Goal: Information Seeking & Learning: Check status

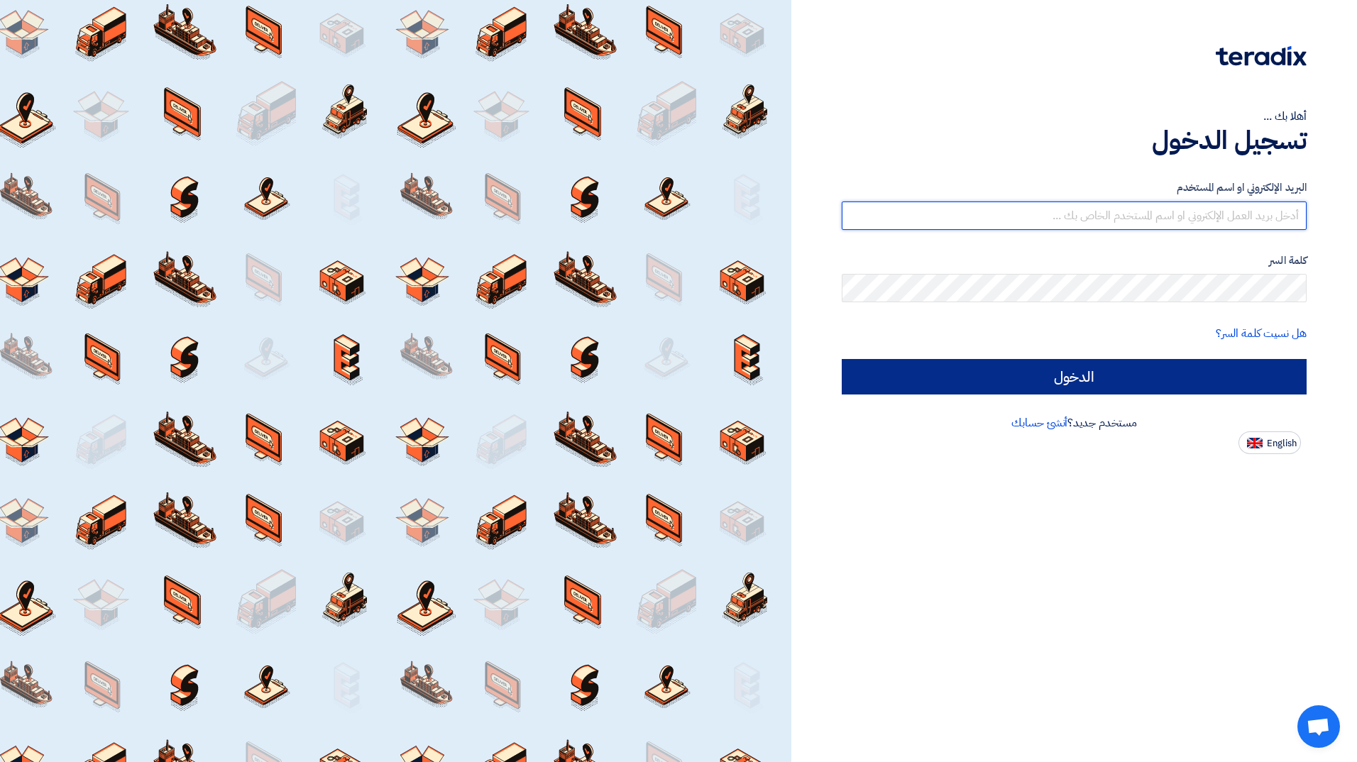
type input "[EMAIL_ADDRESS][PERSON_NAME][DOMAIN_NAME]"
click at [1194, 371] on input "الدخول" at bounding box center [1074, 376] width 465 height 35
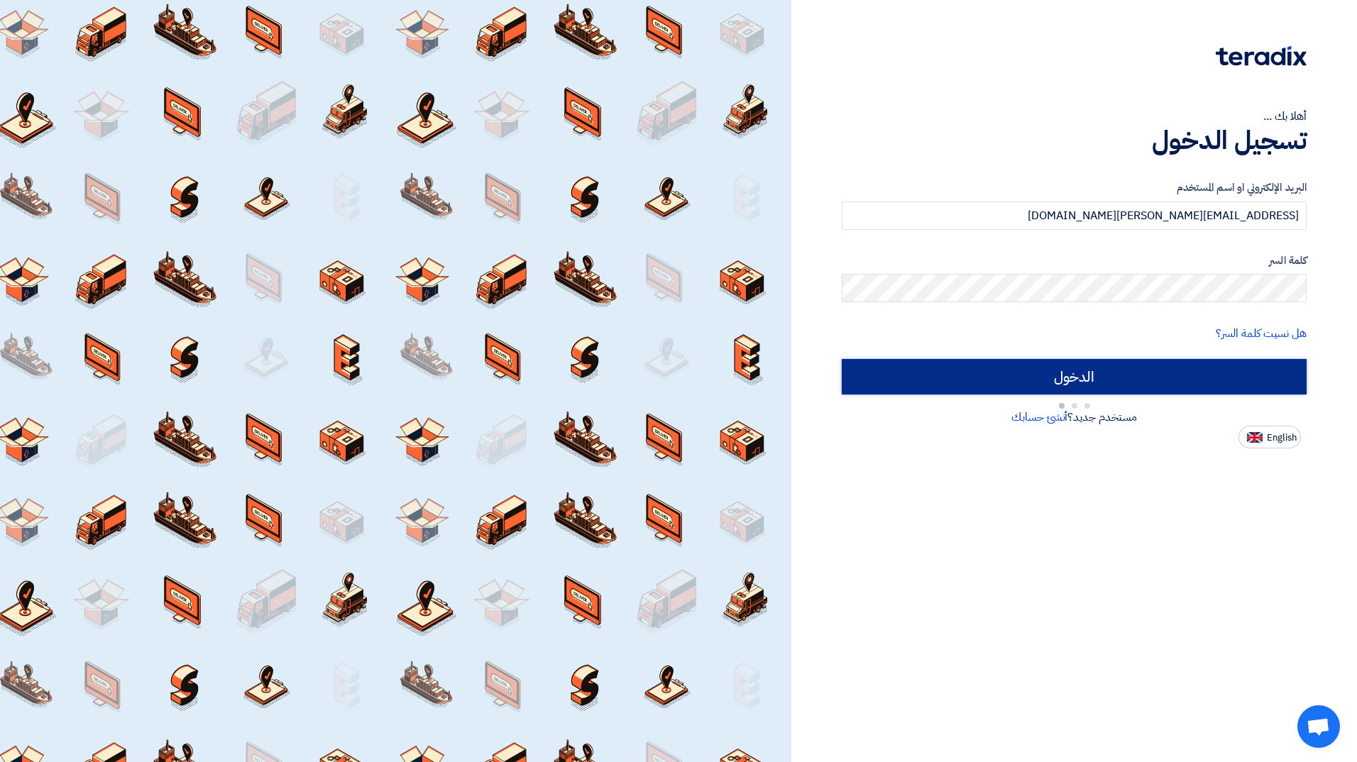
type input "Sign in"
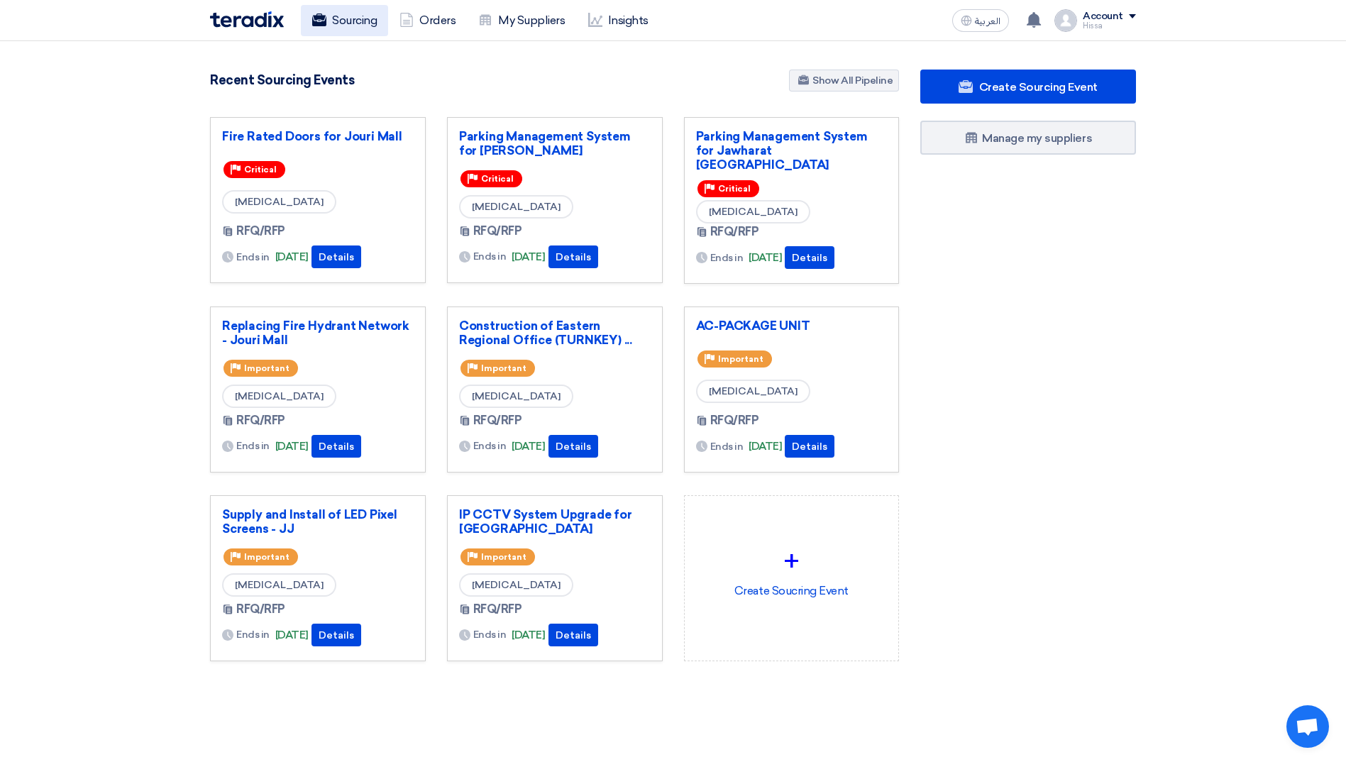
click at [345, 16] on link "Sourcing" at bounding box center [344, 20] width 87 height 31
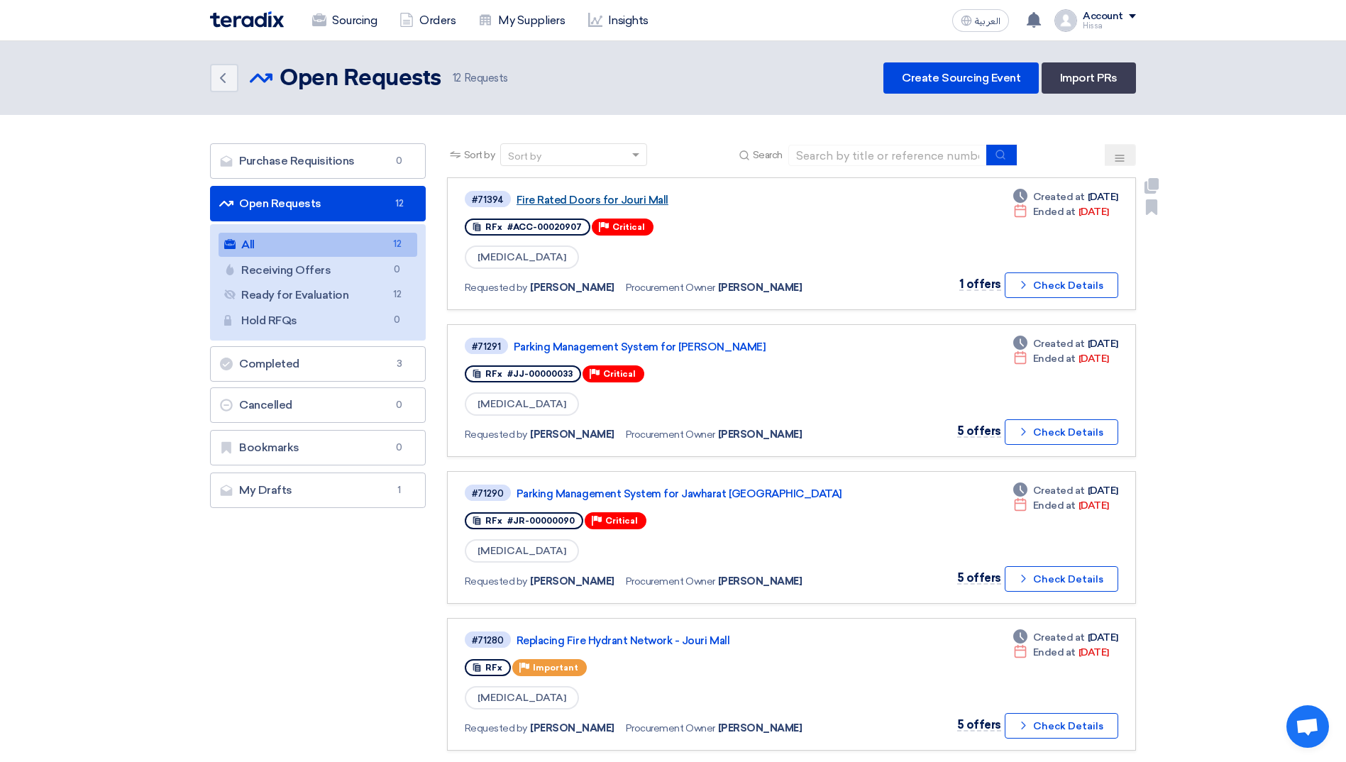
click at [558, 199] on link "Fire Rated Doors for Jouri Mall" at bounding box center [694, 200] width 355 height 13
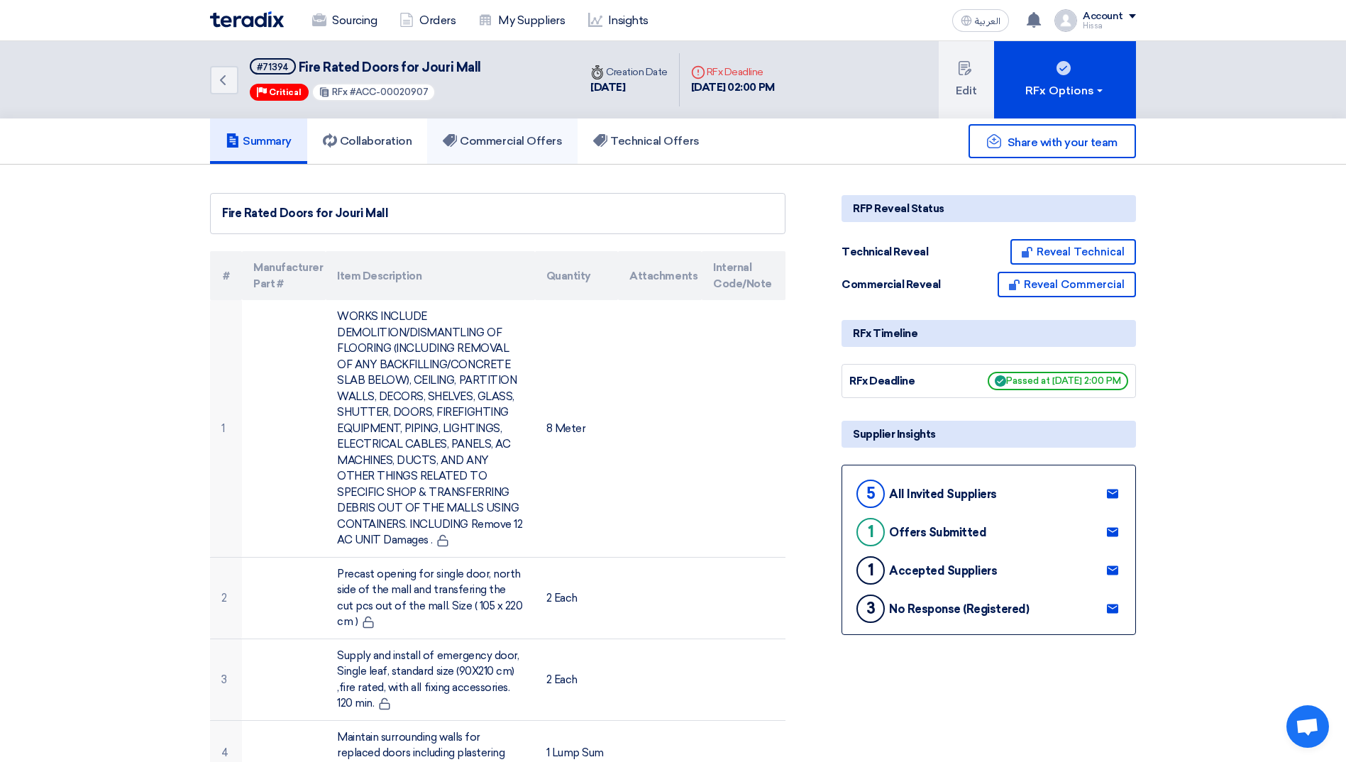
click at [524, 150] on link "Commercial Offers" at bounding box center [502, 141] width 150 height 45
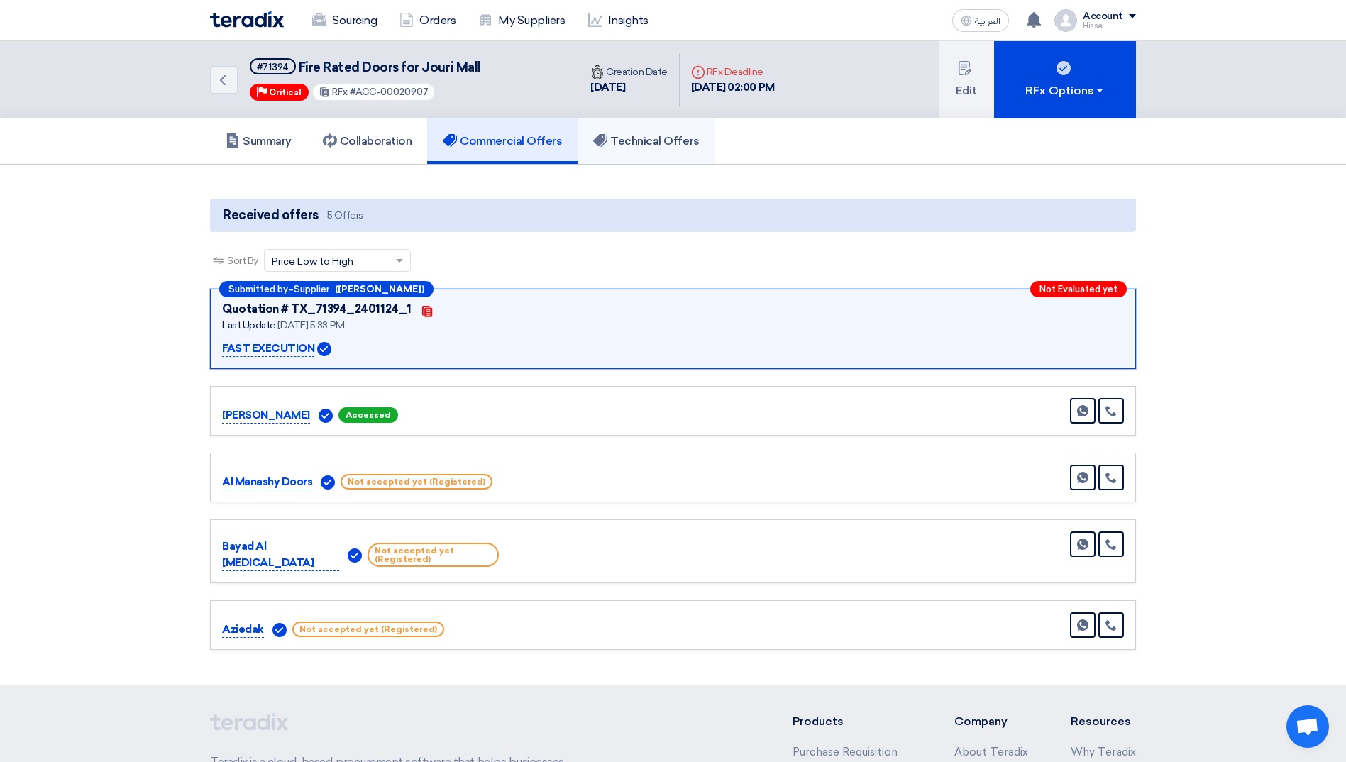
click at [652, 133] on link "Technical Offers" at bounding box center [646, 141] width 137 height 45
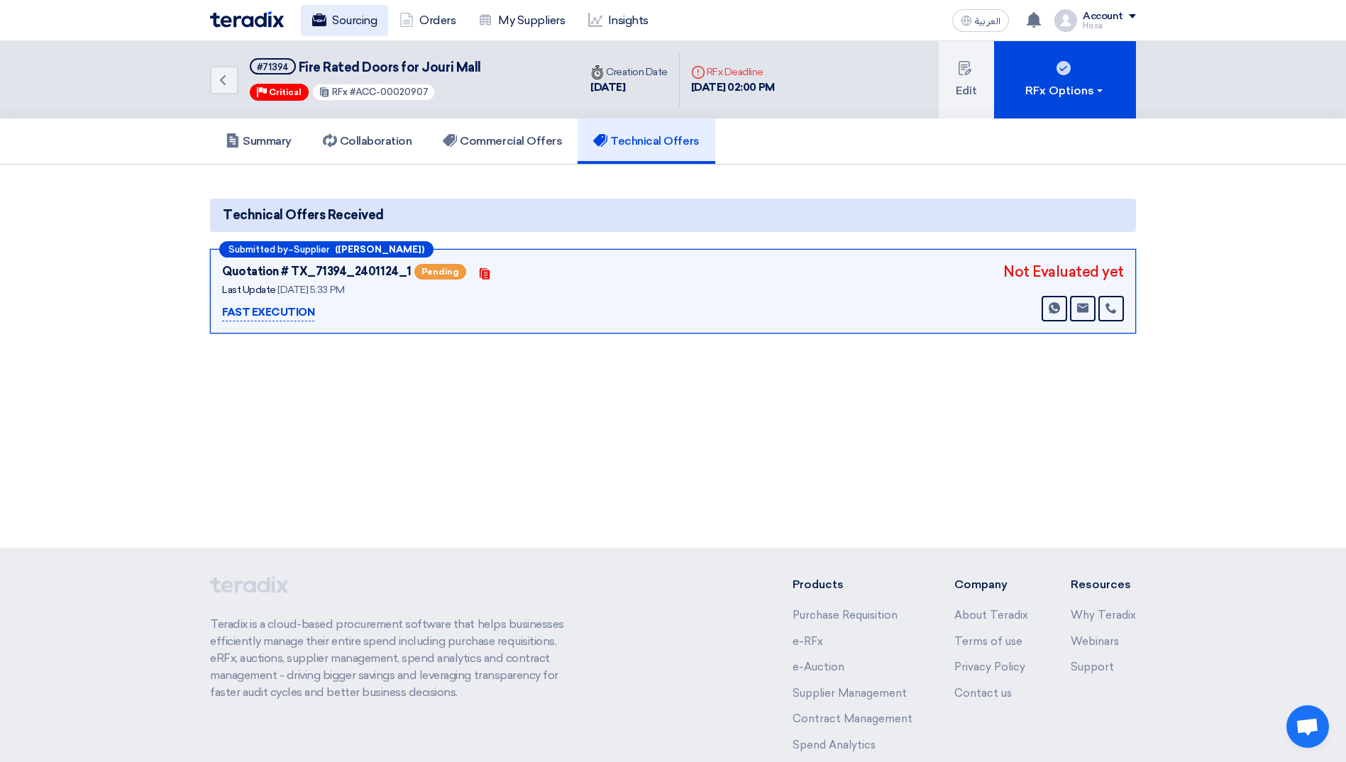
click at [353, 24] on link "Sourcing" at bounding box center [344, 20] width 87 height 31
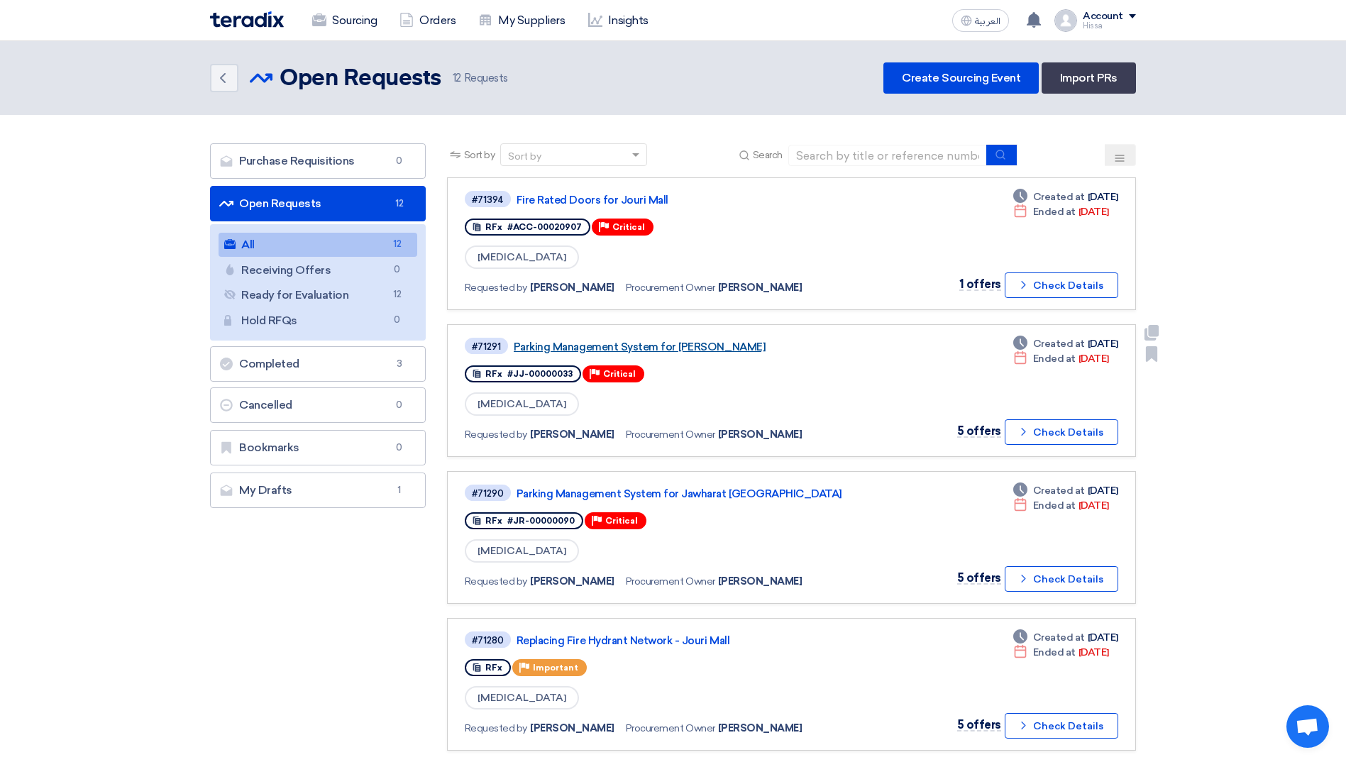
click at [682, 346] on link "Parking Management System for [PERSON_NAME]" at bounding box center [691, 347] width 355 height 13
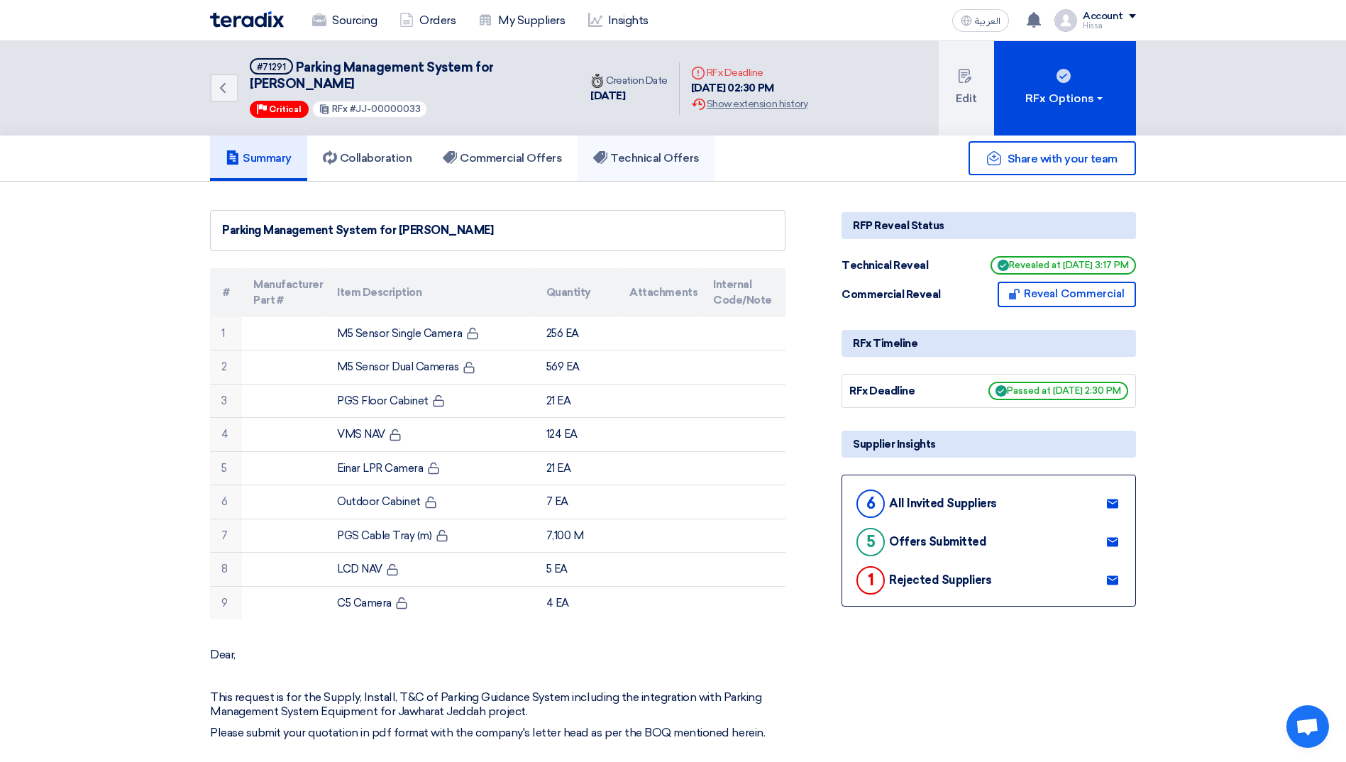
click at [659, 165] on link "Technical Offers" at bounding box center [646, 158] width 137 height 45
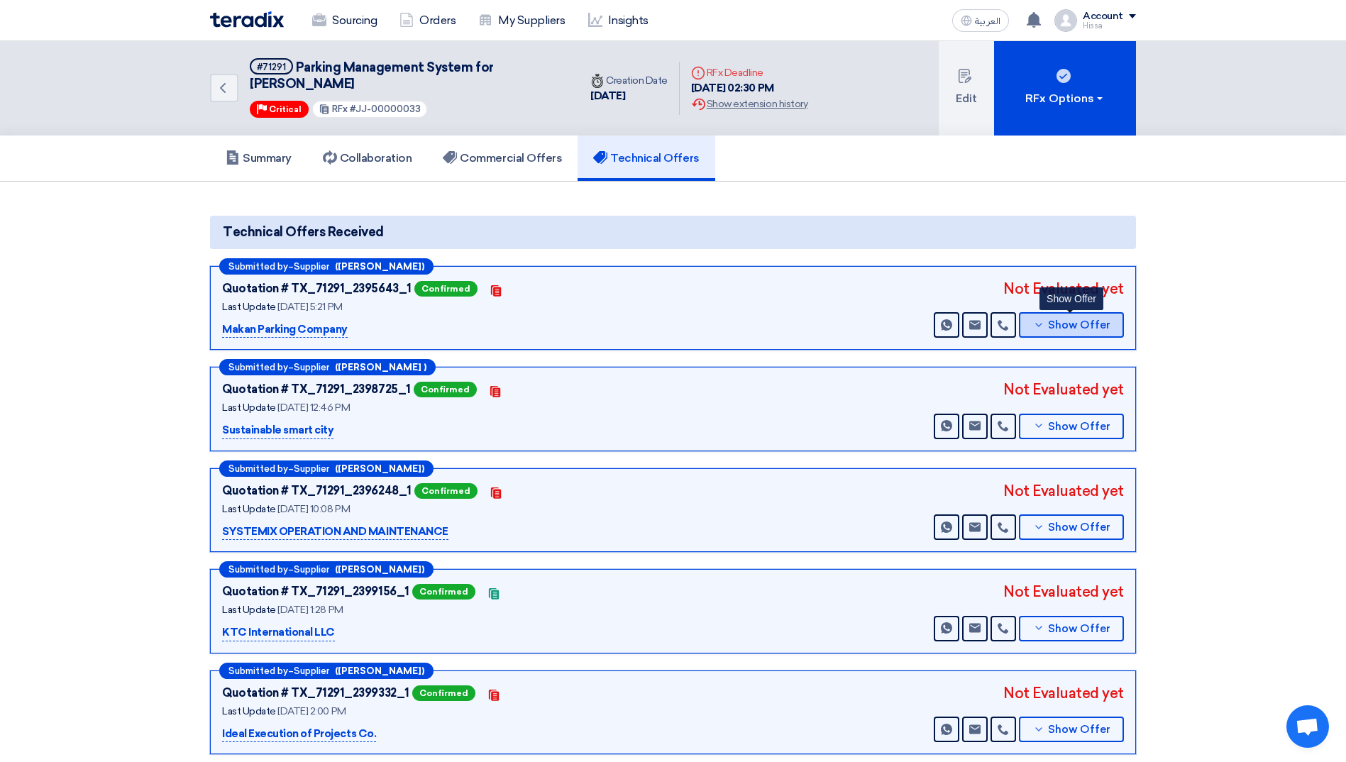
click at [1036, 330] on icon at bounding box center [1038, 324] width 11 height 11
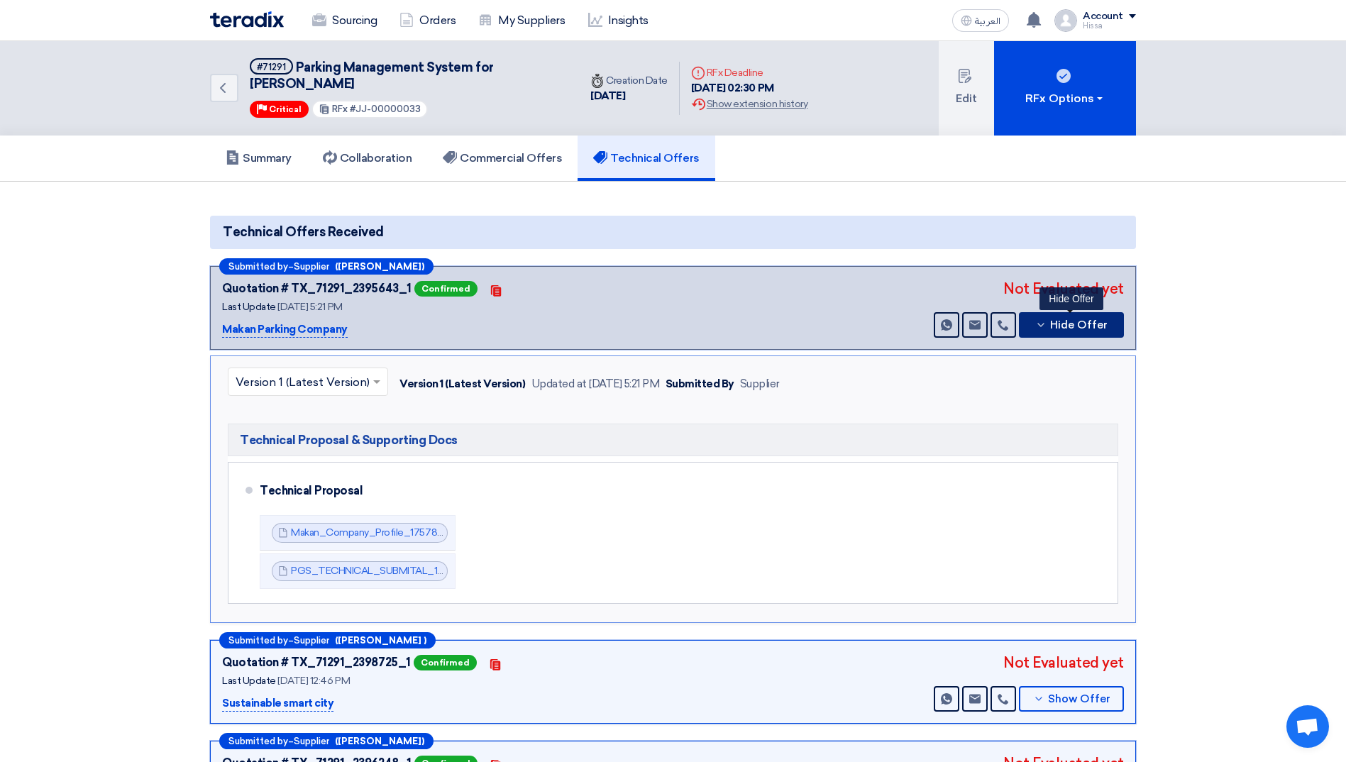
click at [1036, 330] on button "Hide Offer" at bounding box center [1071, 325] width 105 height 26
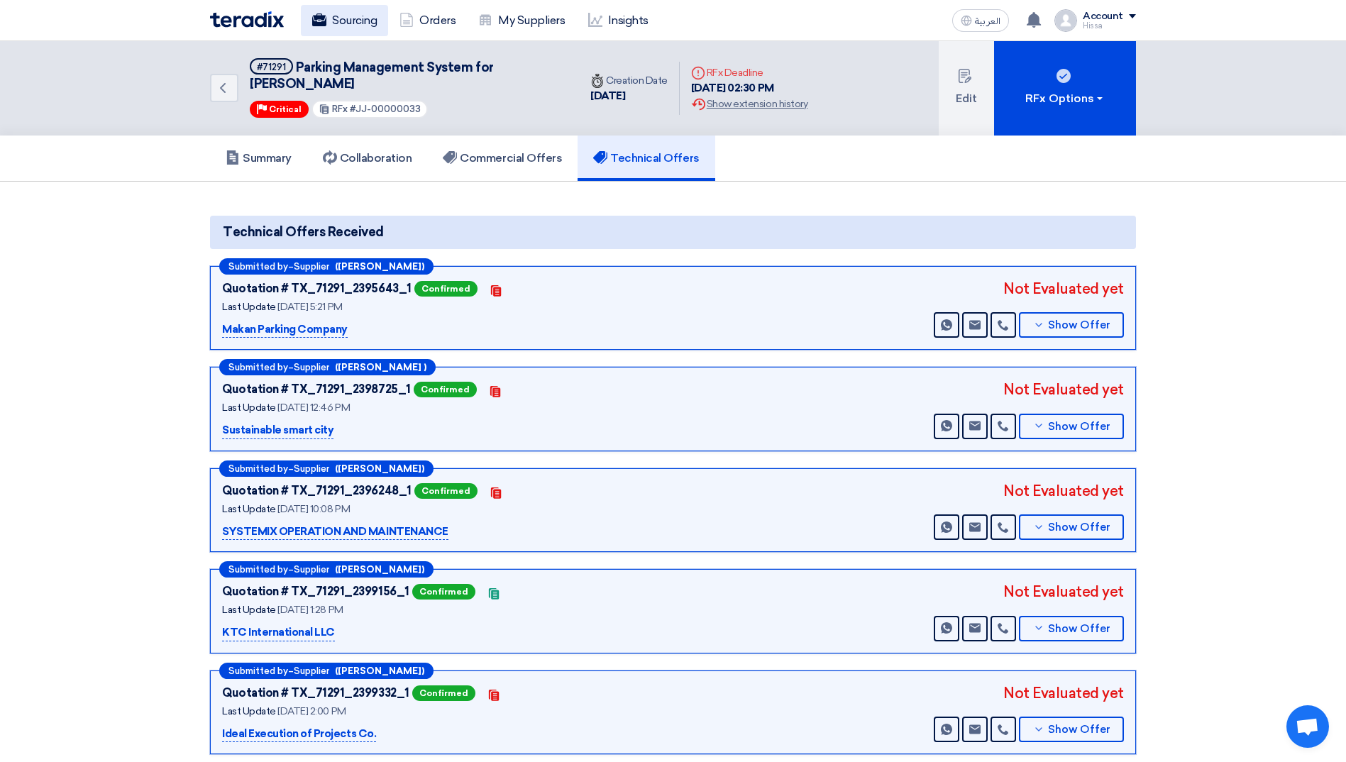
click at [344, 20] on link "Sourcing" at bounding box center [344, 20] width 87 height 31
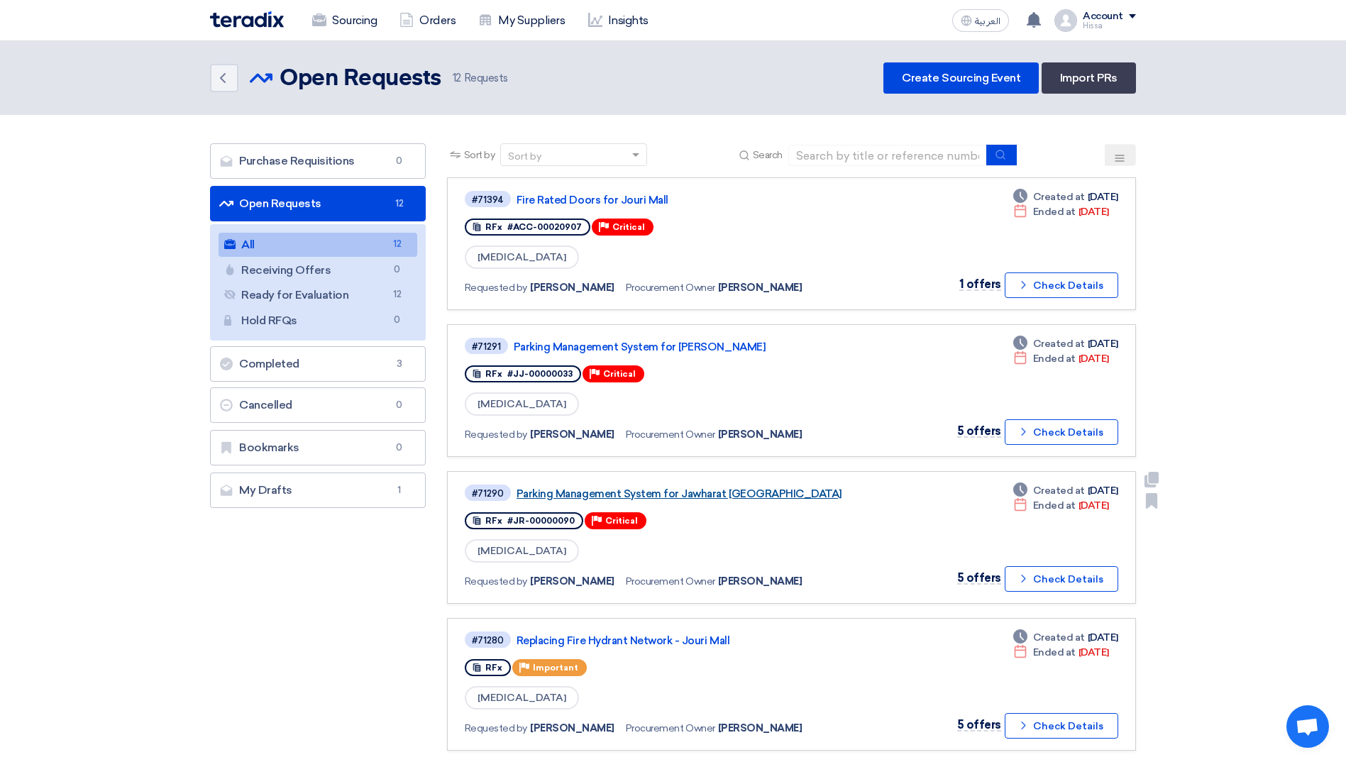
click at [725, 495] on link "Parking Management System for Jawharat [GEOGRAPHIC_DATA]" at bounding box center [694, 494] width 355 height 13
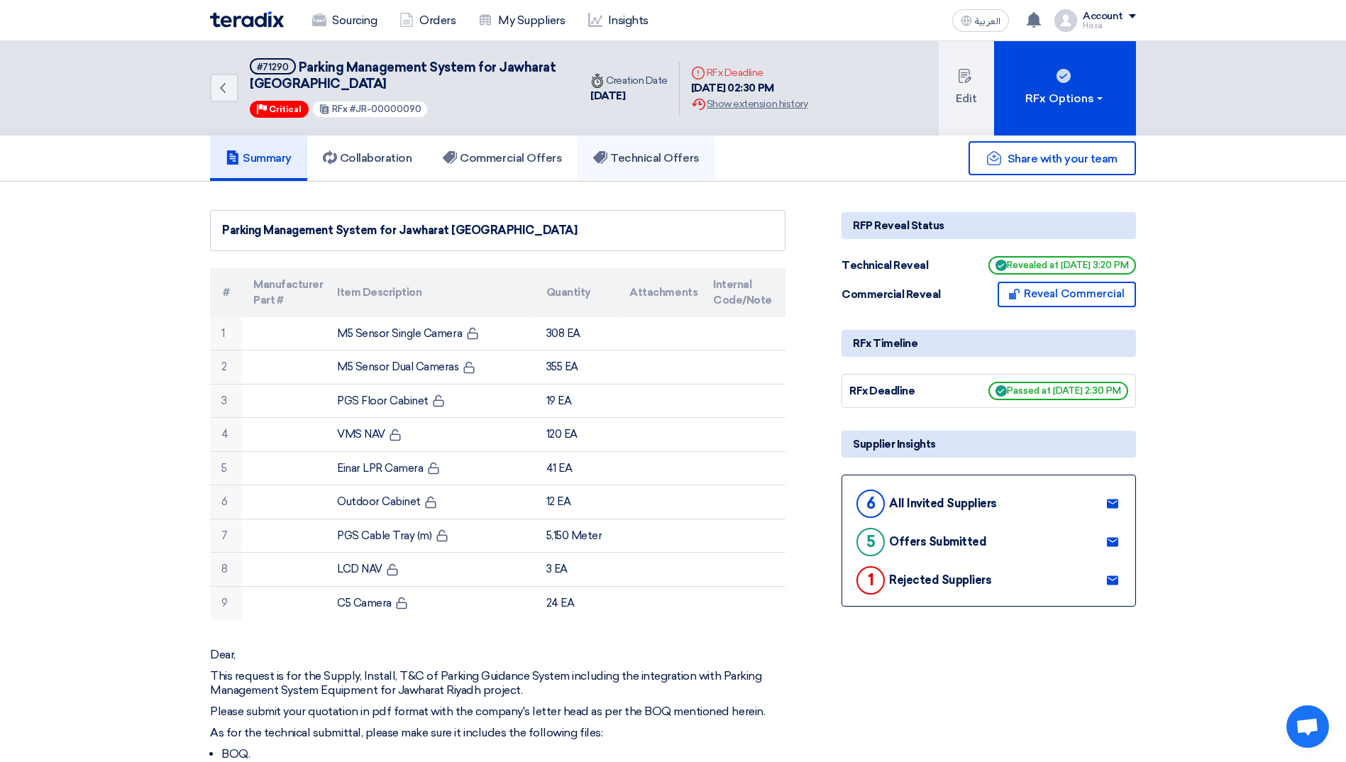
click at [663, 162] on h5 "Technical Offers" at bounding box center [646, 158] width 106 height 14
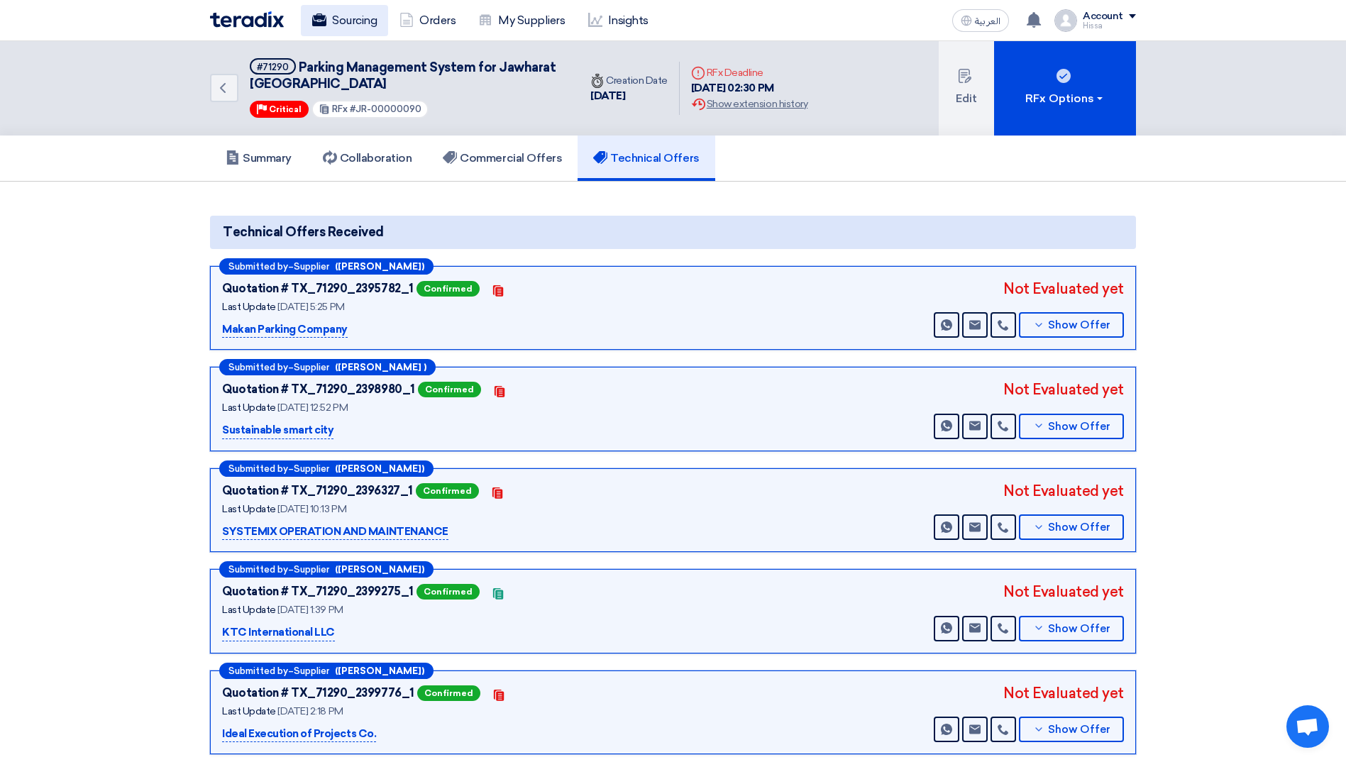
click at [349, 18] on link "Sourcing" at bounding box center [344, 20] width 87 height 31
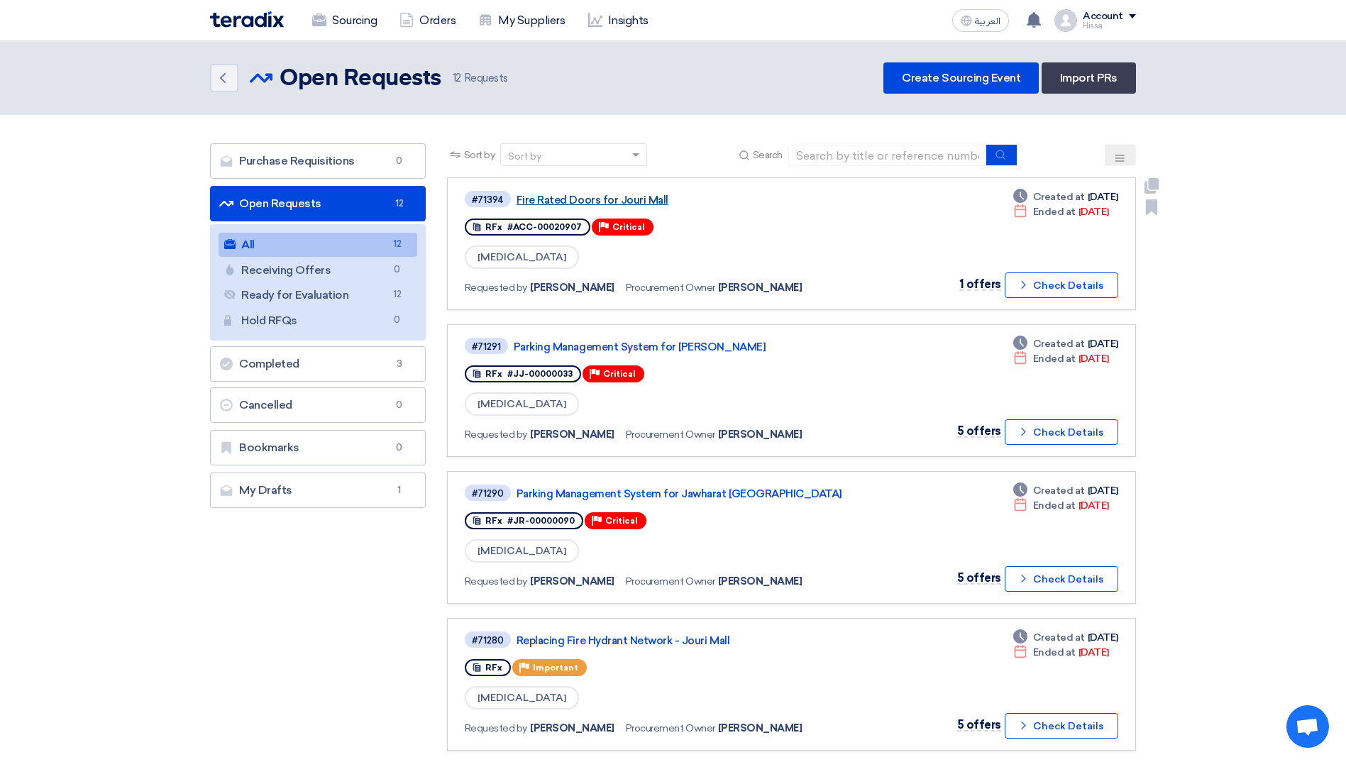
click at [578, 199] on link "Fire Rated Doors for Jouri Mall" at bounding box center [694, 200] width 355 height 13
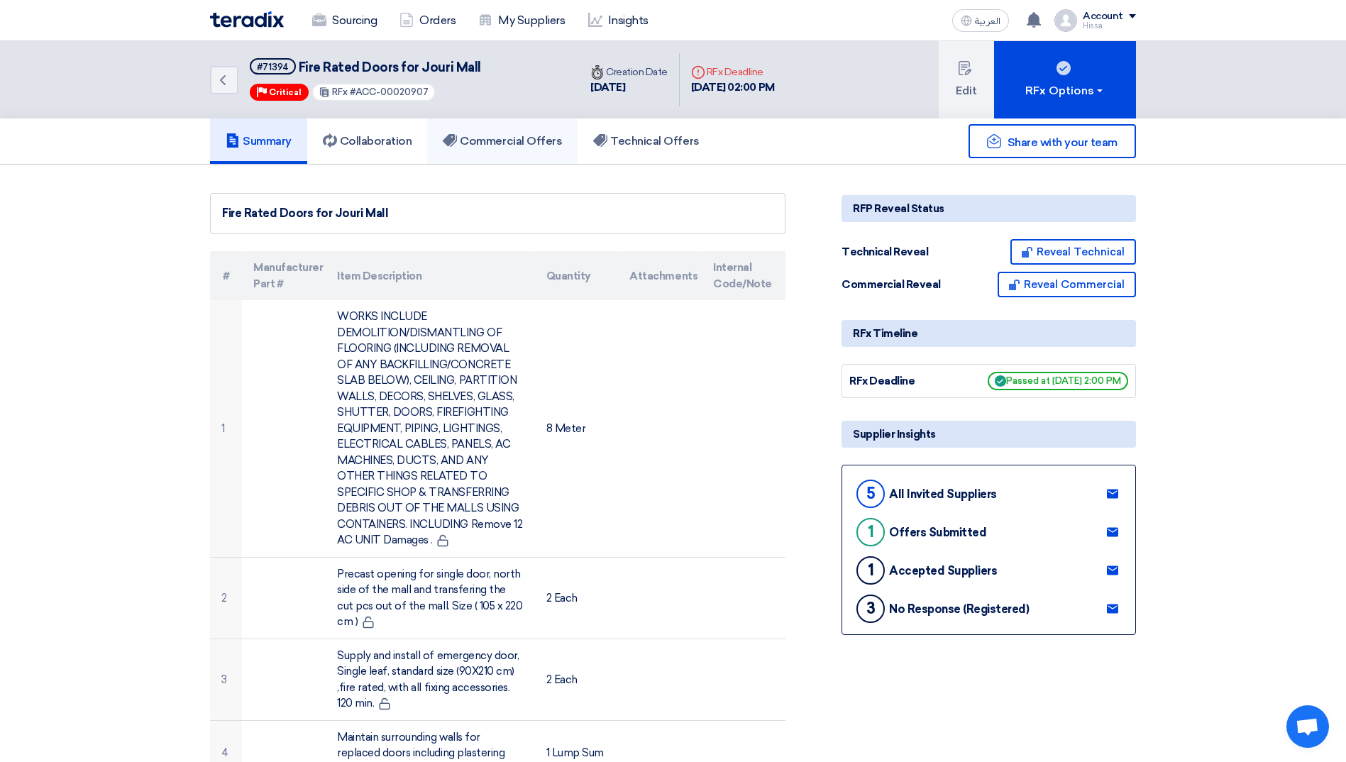
click at [518, 136] on h5 "Commercial Offers" at bounding box center [502, 141] width 119 height 14
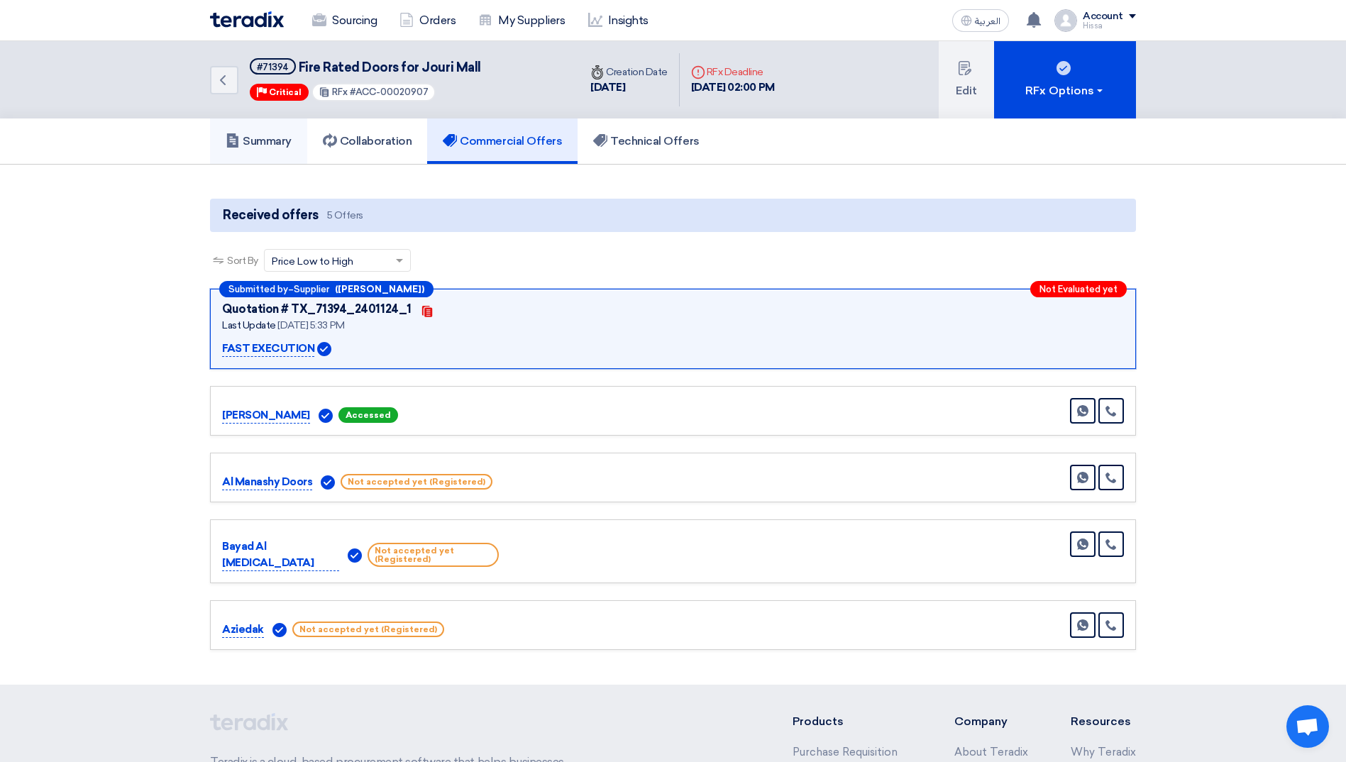
click at [287, 140] on h5 "Summary" at bounding box center [259, 141] width 66 height 14
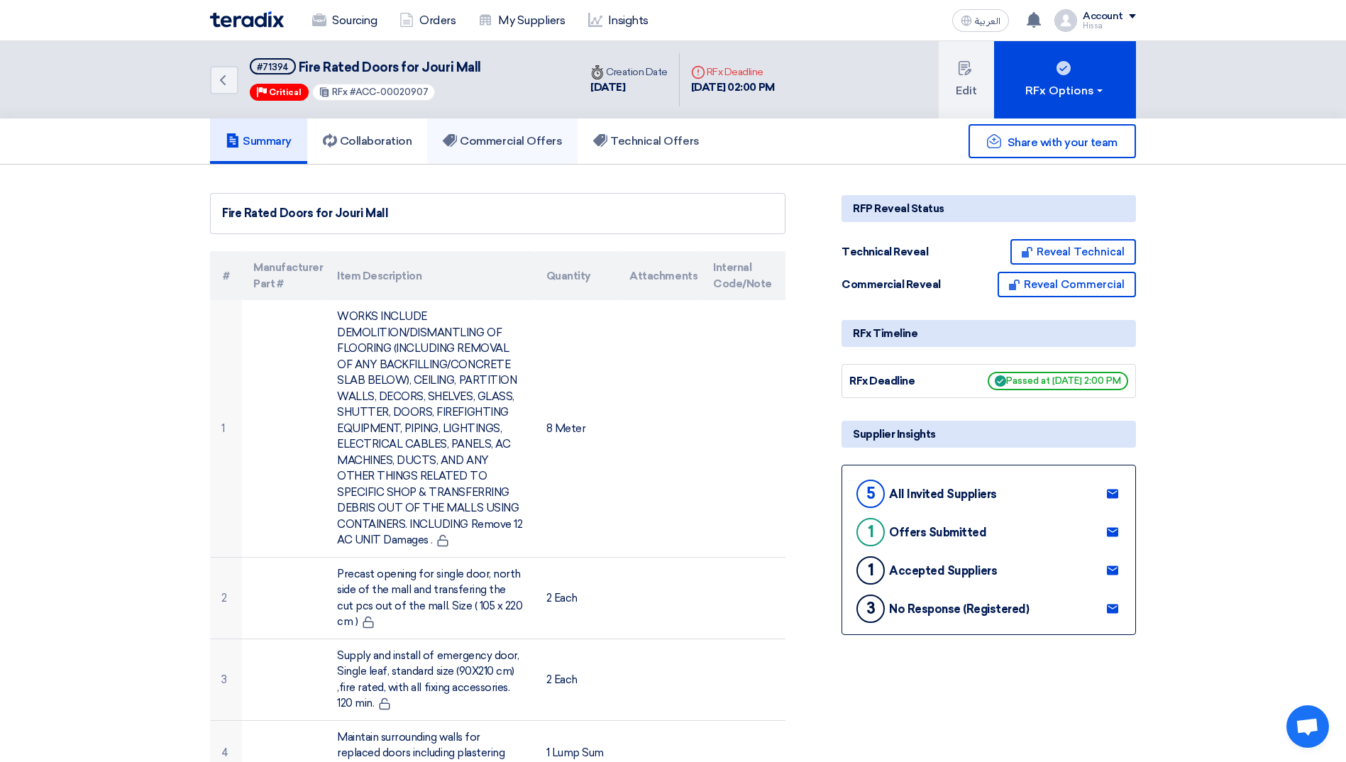
click at [511, 150] on link "Commercial Offers" at bounding box center [502, 141] width 150 height 45
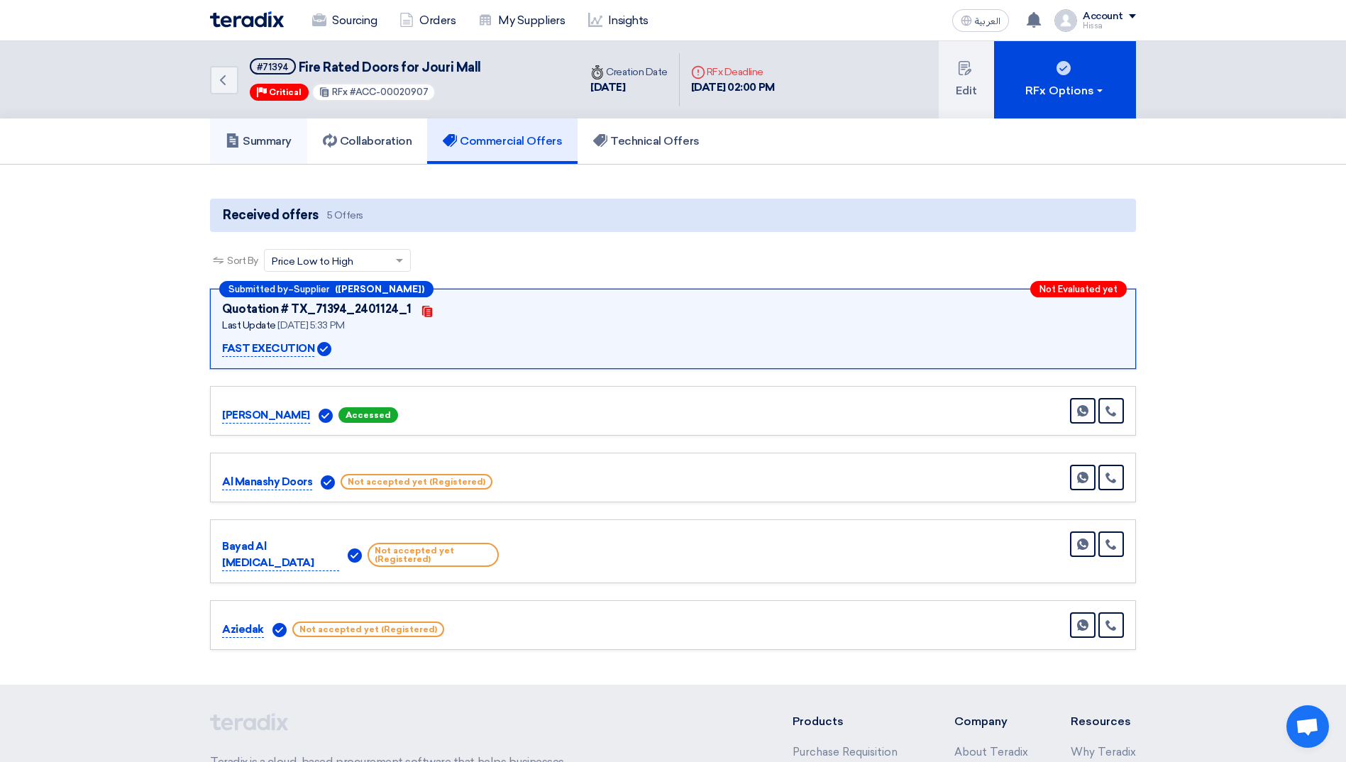
click at [278, 145] on h5 "Summary" at bounding box center [259, 141] width 66 height 14
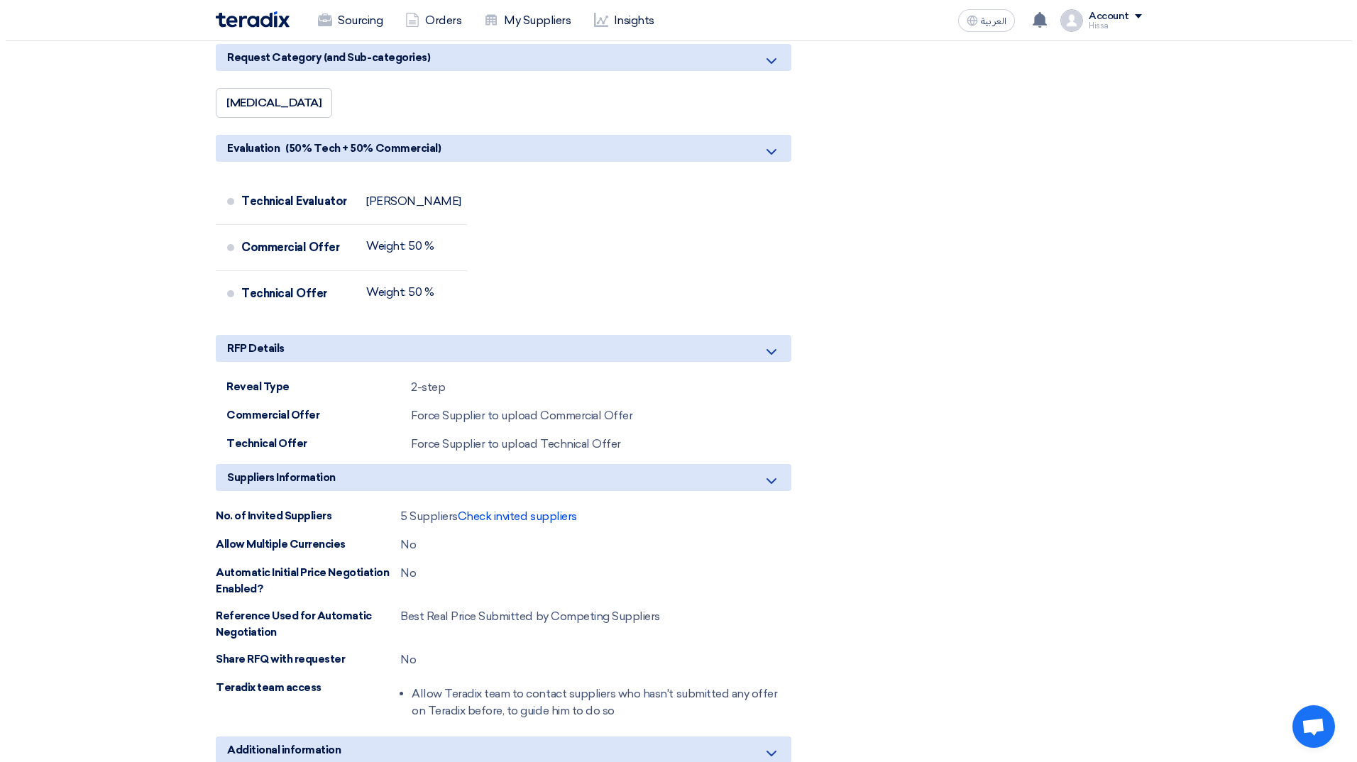
scroll to position [1136, 0]
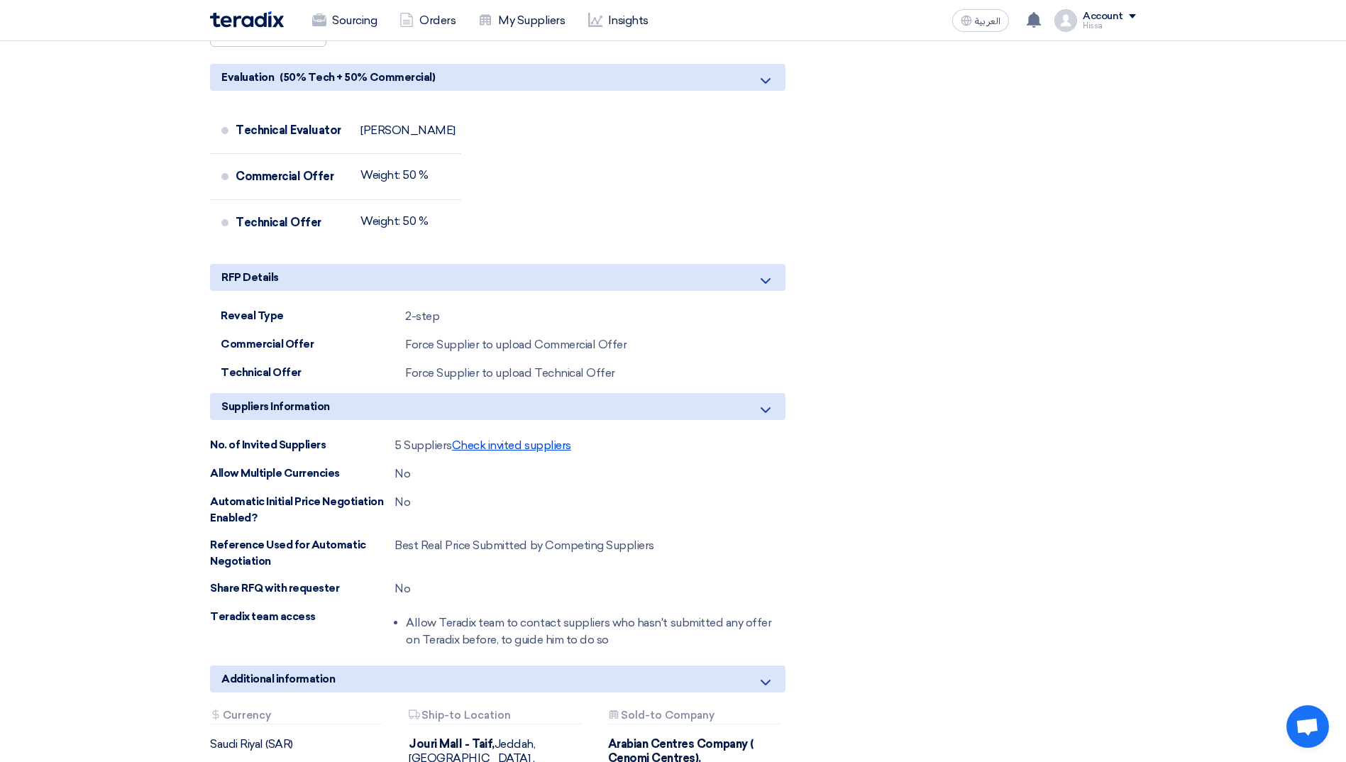
click at [505, 444] on span "Check invited suppliers" at bounding box center [511, 445] width 119 height 13
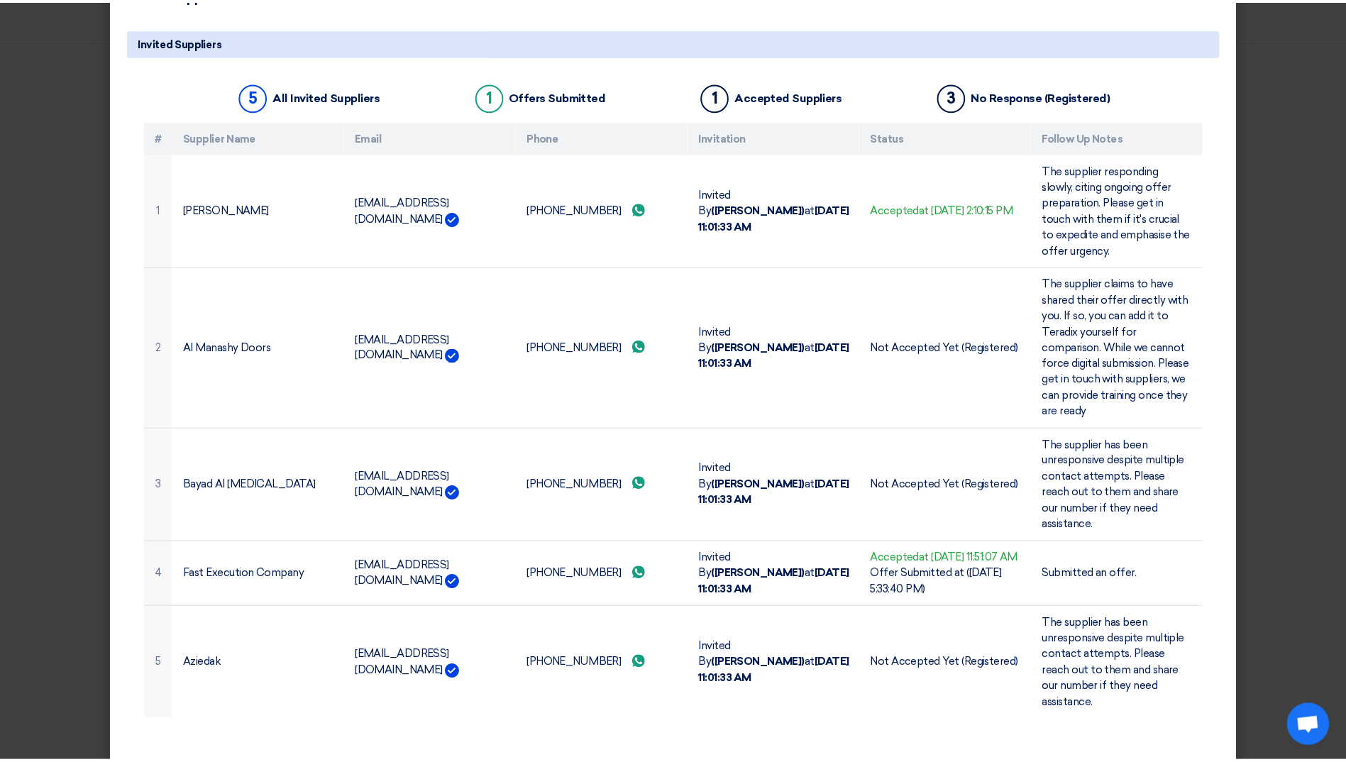
scroll to position [0, 0]
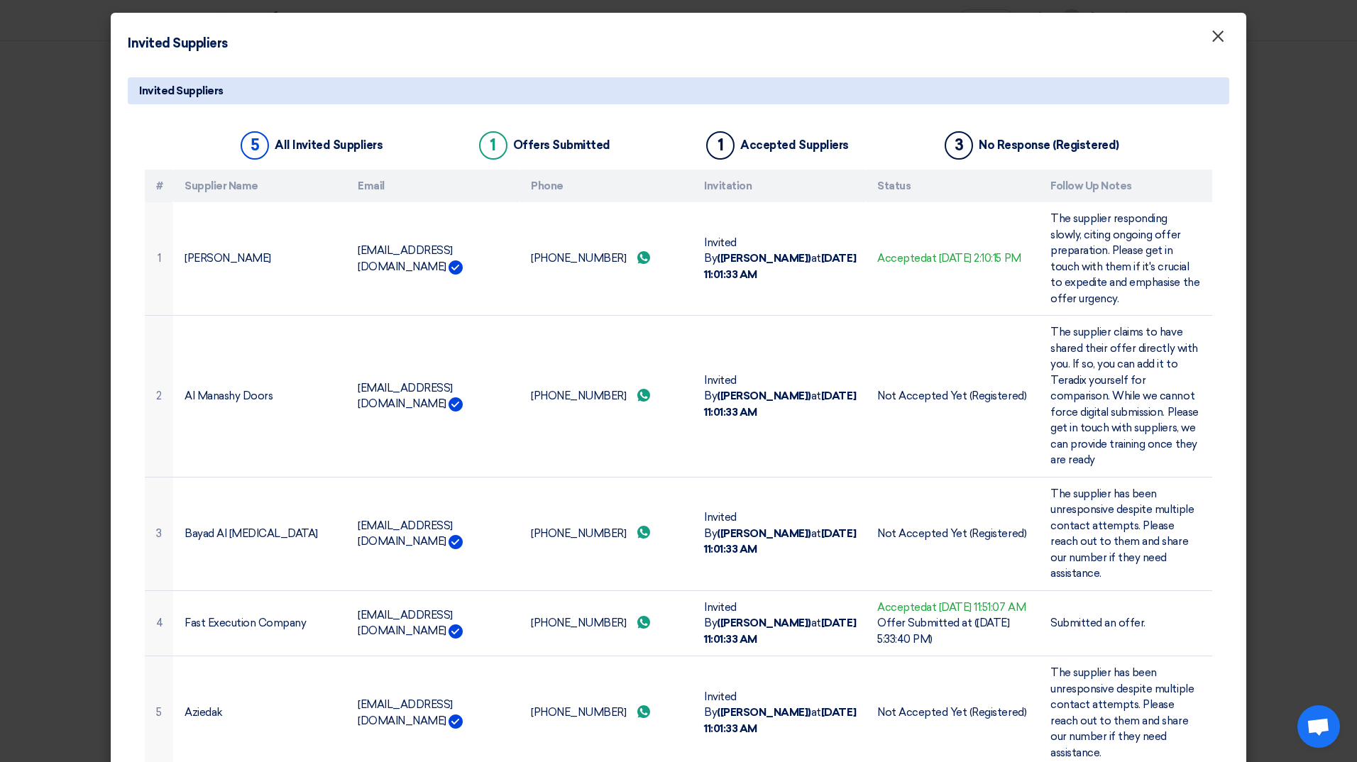
click at [1211, 40] on span "×" at bounding box center [1218, 40] width 14 height 28
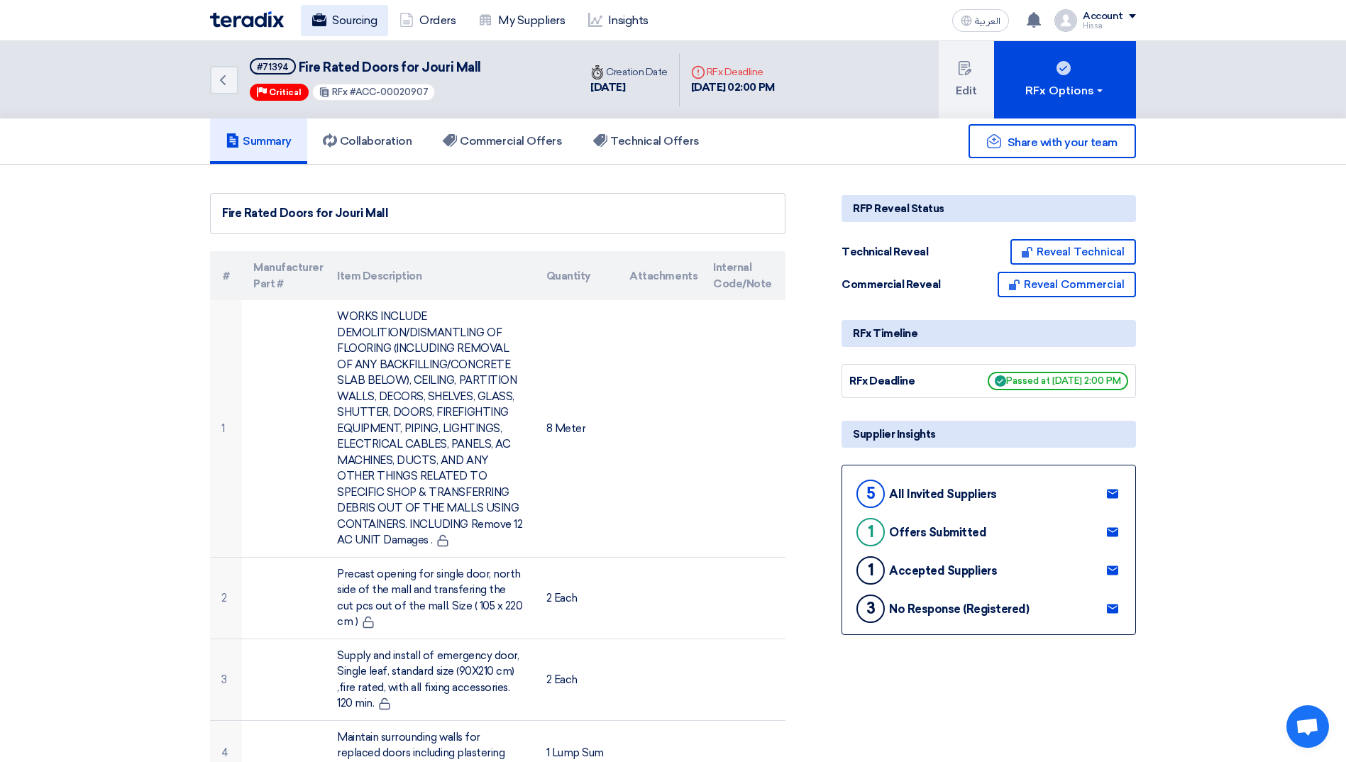
click at [353, 31] on link "Sourcing" at bounding box center [344, 20] width 87 height 31
